Goal: Information Seeking & Learning: Check status

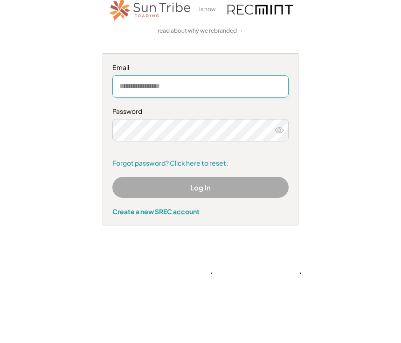
type input "**********"
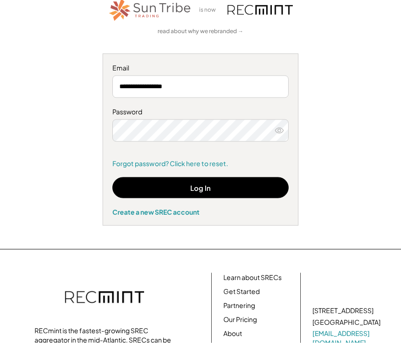
scroll to position [69, 0]
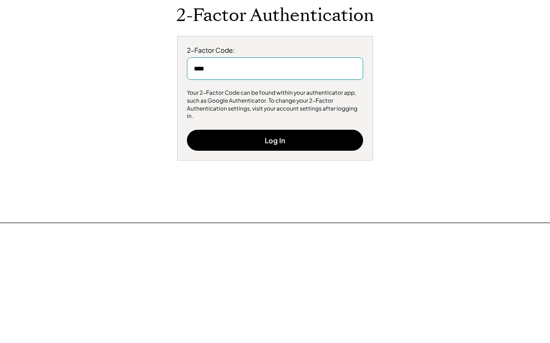
type input "******"
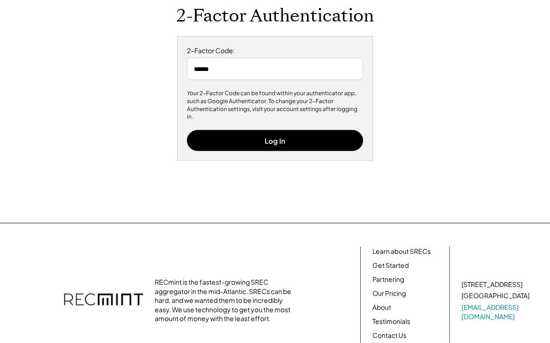
click at [278, 138] on button "Log In" at bounding box center [275, 140] width 176 height 21
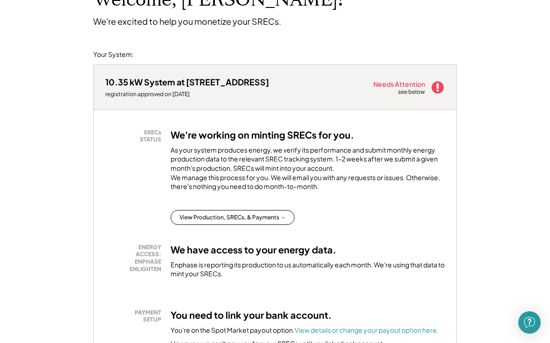
scroll to position [79, 0]
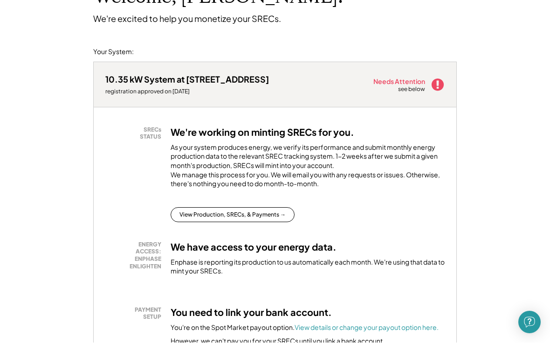
click at [437, 85] on use at bounding box center [438, 85] width 12 height 12
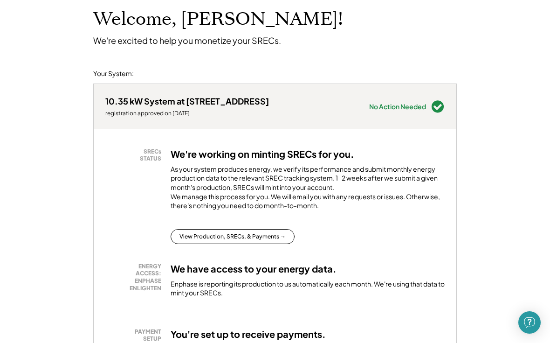
scroll to position [58, 0]
click at [271, 243] on button "View Production, SRECs, & Payments →" at bounding box center [233, 236] width 124 height 15
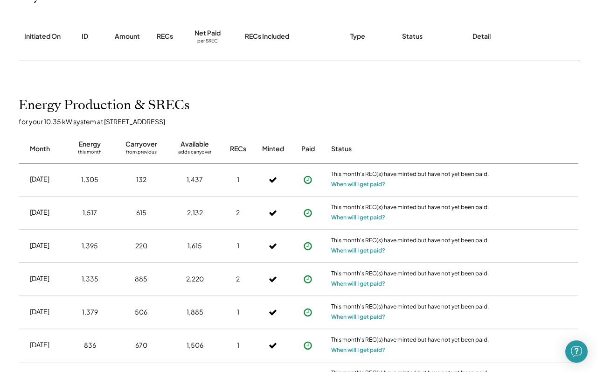
scroll to position [136, 0]
click at [366, 189] on button "When will I get paid?" at bounding box center [358, 184] width 54 height 9
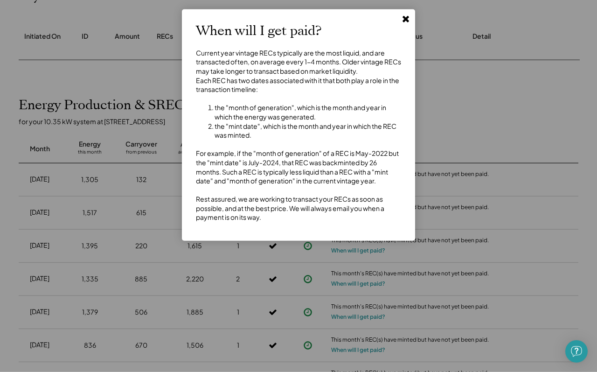
click at [408, 14] on icon at bounding box center [405, 18] width 9 height 9
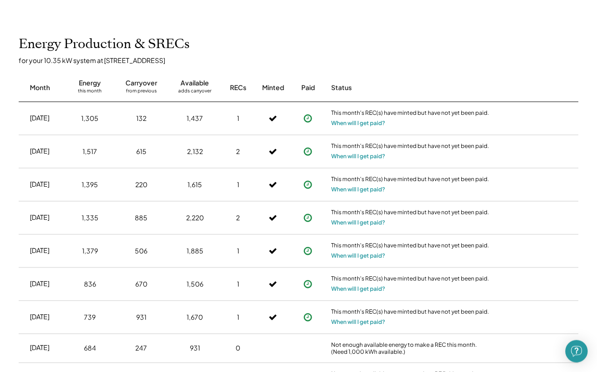
scroll to position [200, 0]
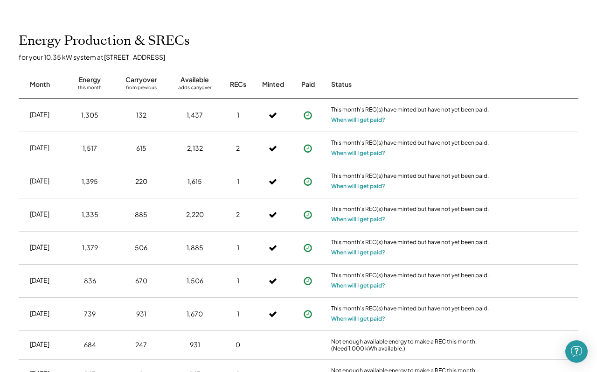
click at [375, 122] on button "When will I get paid?" at bounding box center [358, 119] width 54 height 9
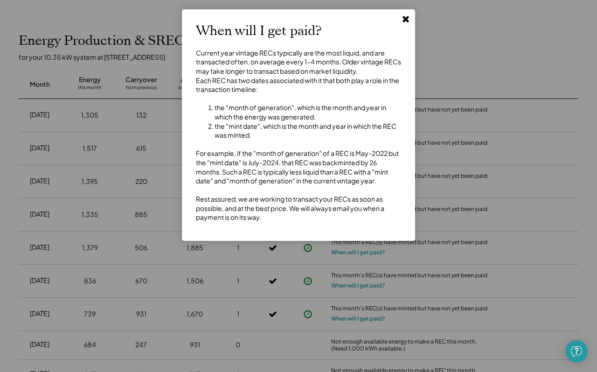
click at [406, 24] on button at bounding box center [406, 19] width 14 height 14
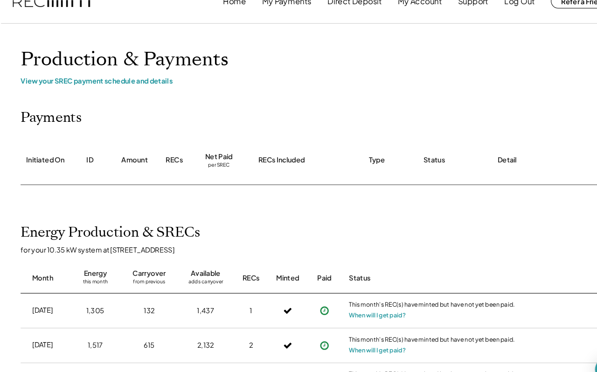
scroll to position [0, 0]
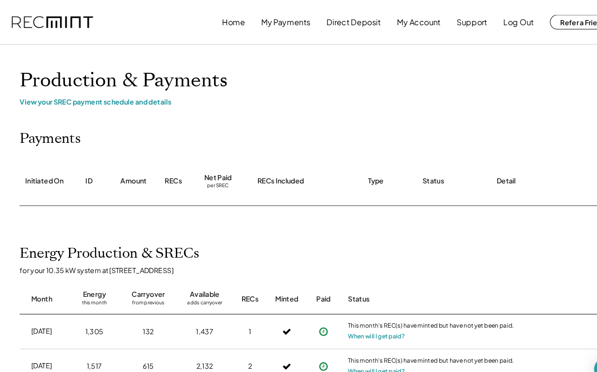
click at [221, 19] on button "Home" at bounding box center [222, 21] width 22 height 19
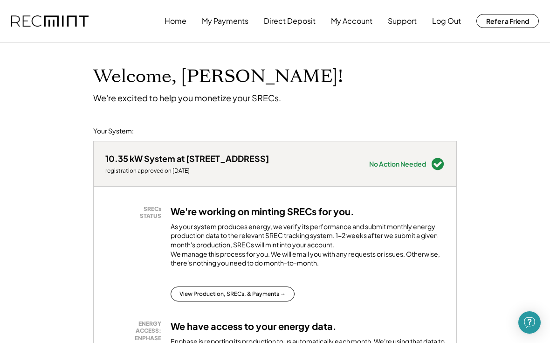
click at [447, 12] on button "Log Out" at bounding box center [446, 21] width 29 height 19
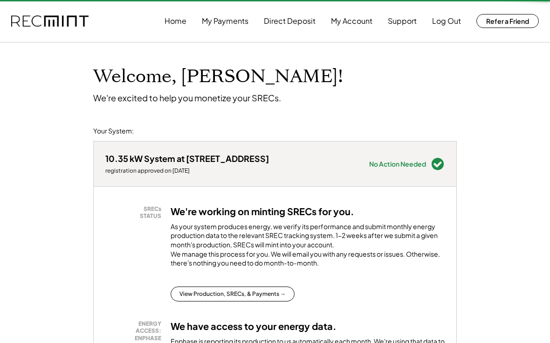
click at [445, 23] on button "Log Out" at bounding box center [446, 21] width 29 height 19
